Goal: Information Seeking & Learning: Learn about a topic

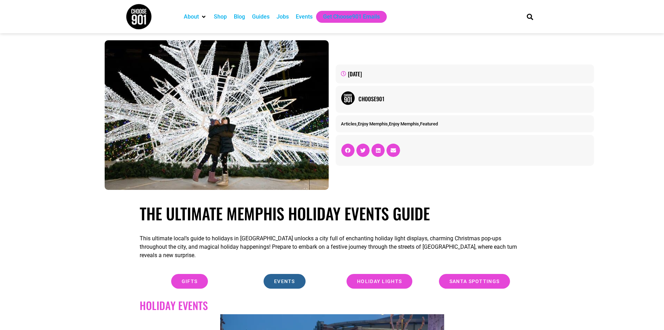
click at [278, 279] on span "Events" at bounding box center [284, 281] width 21 height 5
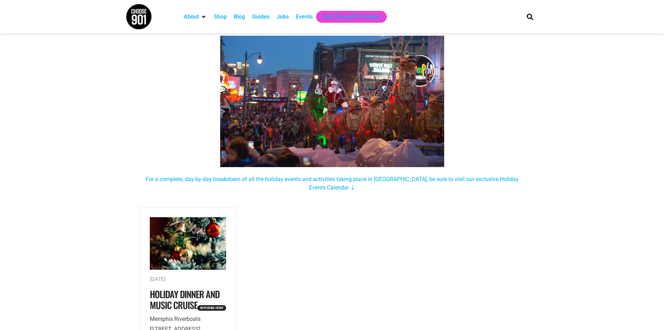
scroll to position [287, 0]
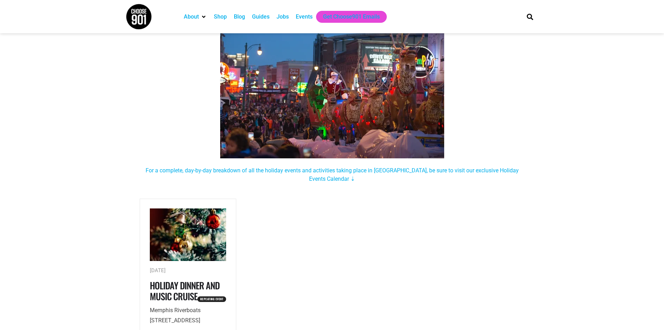
click at [378, 97] on img at bounding box center [332, 92] width 224 height 131
click at [196, 241] on img at bounding box center [188, 234] width 77 height 53
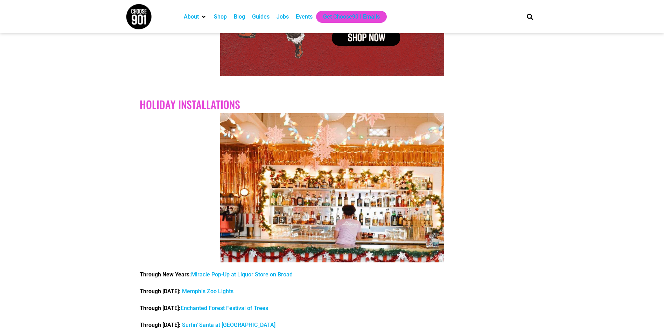
scroll to position [1296, 0]
